Goal: Task Accomplishment & Management: Complete application form

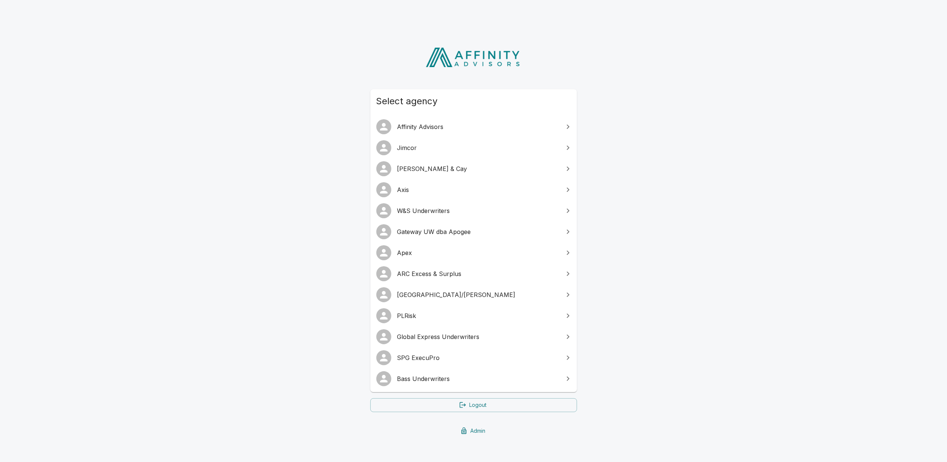
click at [422, 360] on span "SPG ExecuPro" at bounding box center [478, 357] width 162 height 9
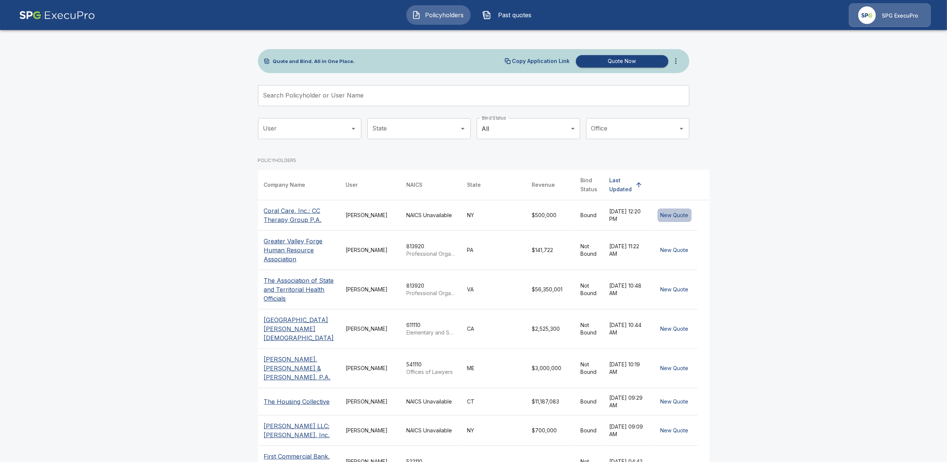
click at [664, 214] on button "New Quote" at bounding box center [675, 215] width 34 height 14
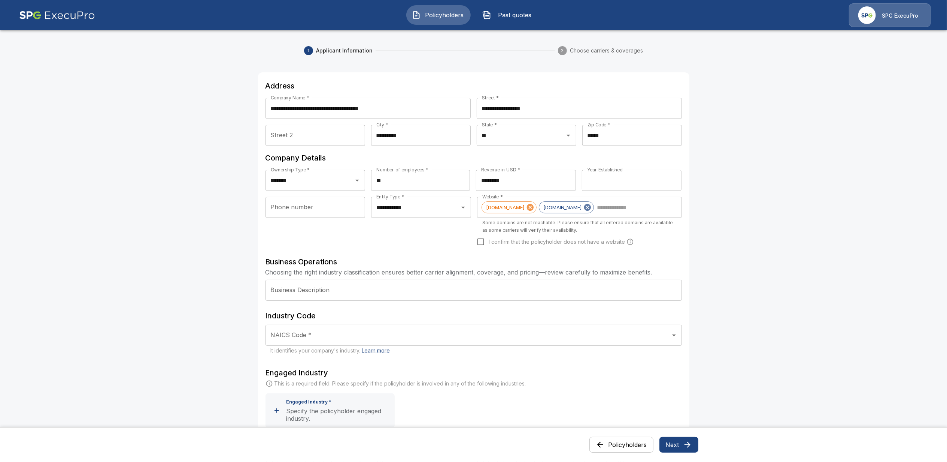
click at [687, 447] on icon "button" at bounding box center [687, 444] width 9 height 9
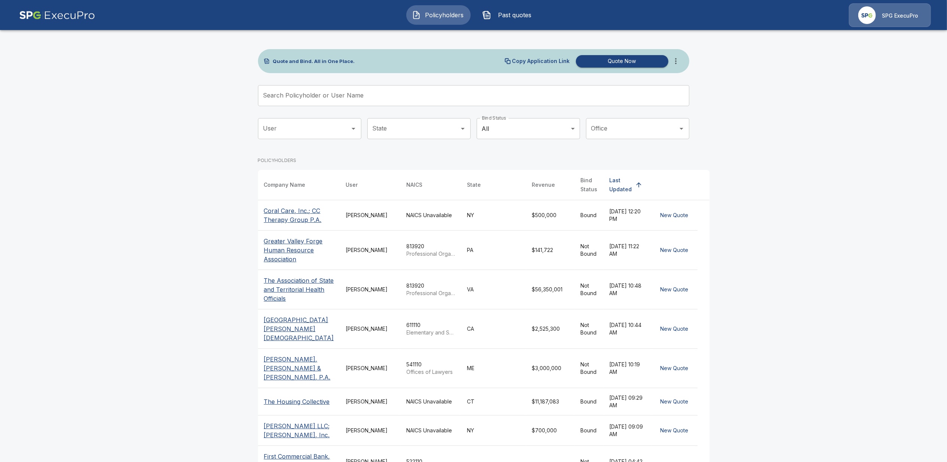
click at [658, 257] on button "New Quote" at bounding box center [675, 250] width 34 height 14
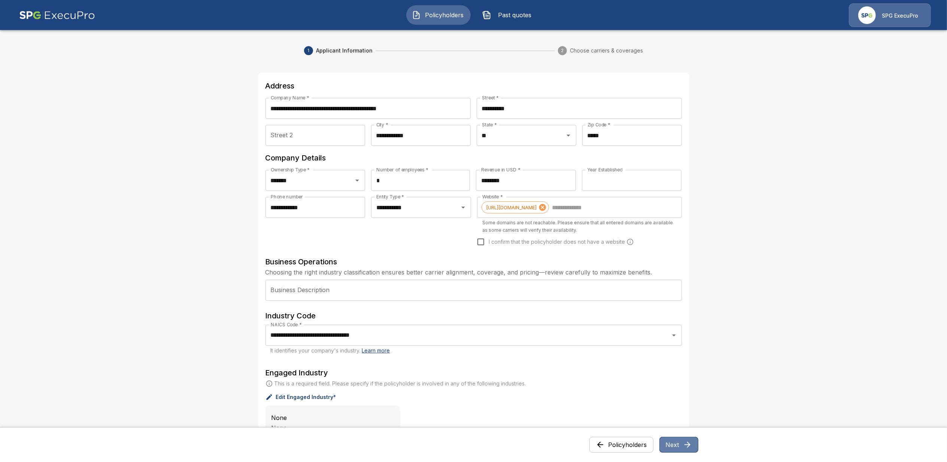
click at [677, 447] on button "Next" at bounding box center [679, 444] width 39 height 16
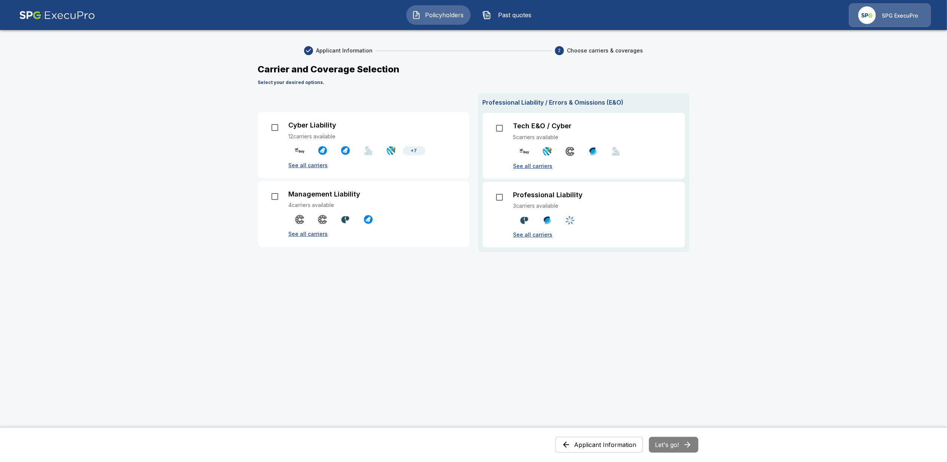
click at [302, 233] on p "See all carriers" at bounding box center [375, 234] width 172 height 8
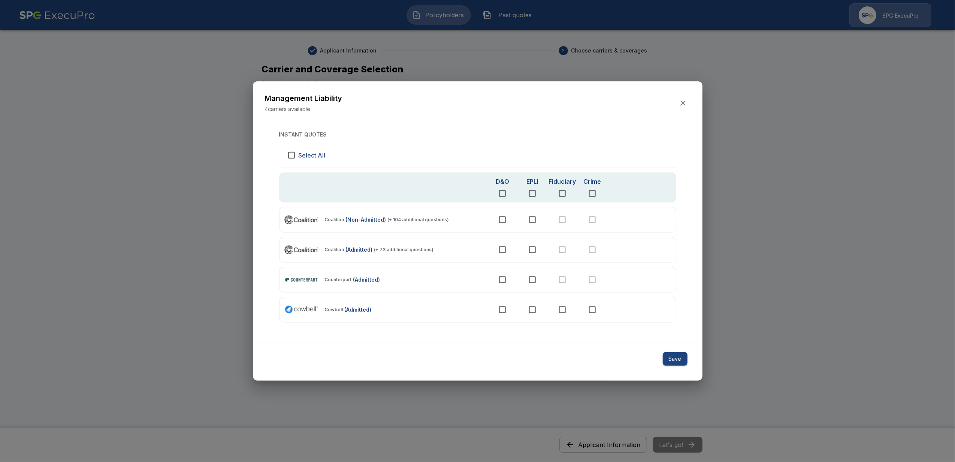
click at [684, 102] on icon "button" at bounding box center [682, 103] width 9 height 9
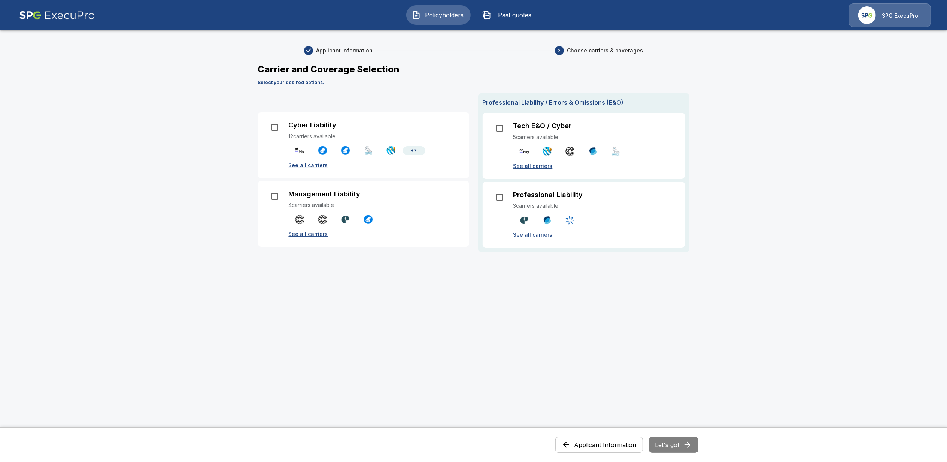
click at [326, 329] on div "Carrier and Coverage Selection Select your desired options. Cyber Liability 12 …" at bounding box center [474, 294] width 432 height 462
